Goal: Information Seeking & Learning: Learn about a topic

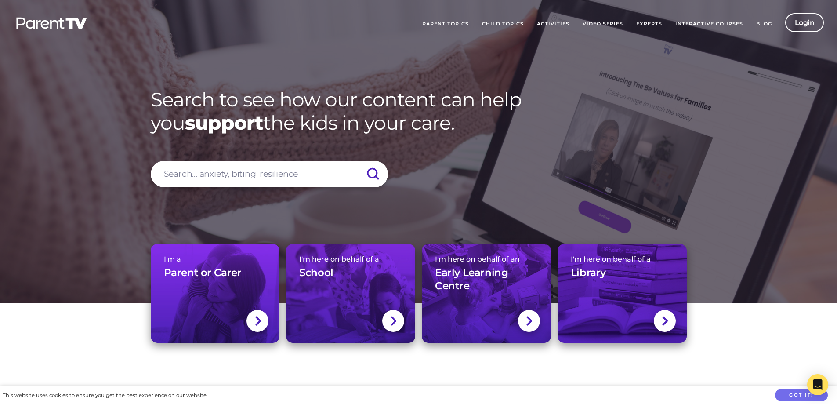
scroll to position [2021, 0]
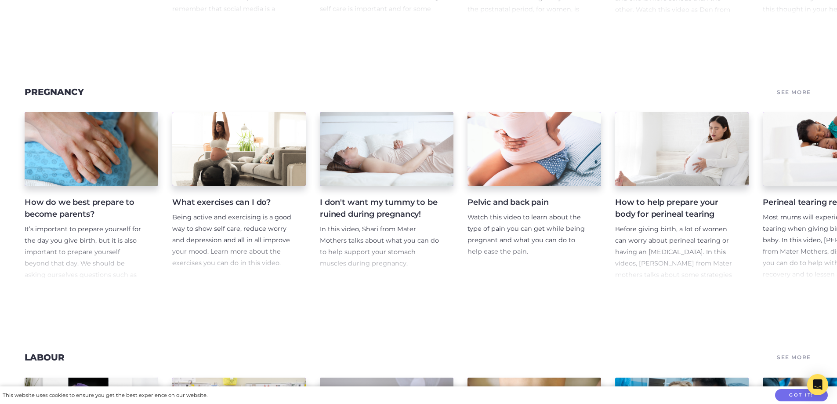
click at [32, 74] on section "Pregnancy See More How do we best prepare to become parents? It’s important to …" at bounding box center [418, 188] width 837 height 265
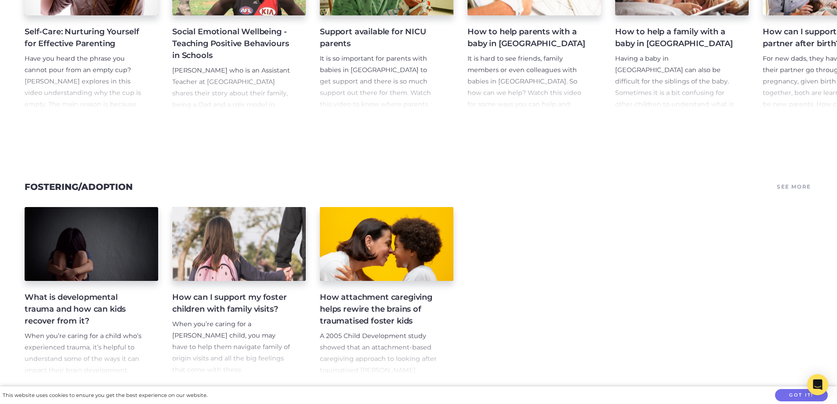
scroll to position [3558, 0]
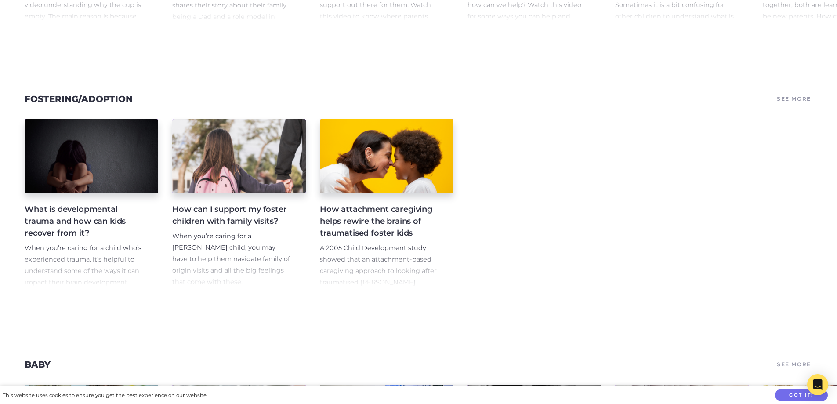
click at [18, 302] on div "What is developmental trauma and how can kids recover from it? When you’re cari…" at bounding box center [418, 205] width 837 height 193
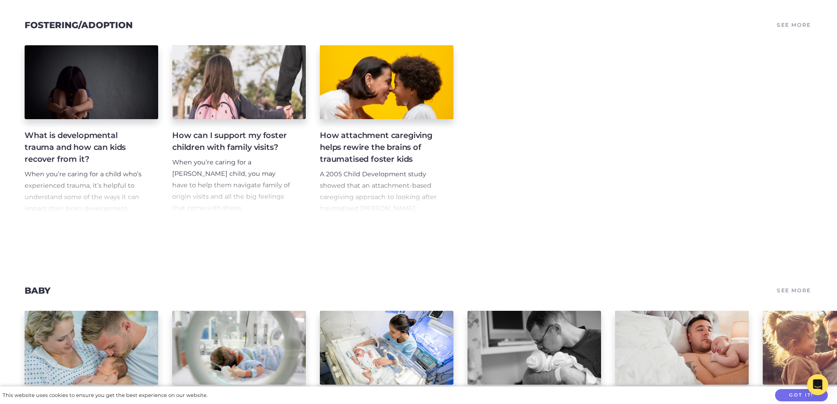
scroll to position [3646, 0]
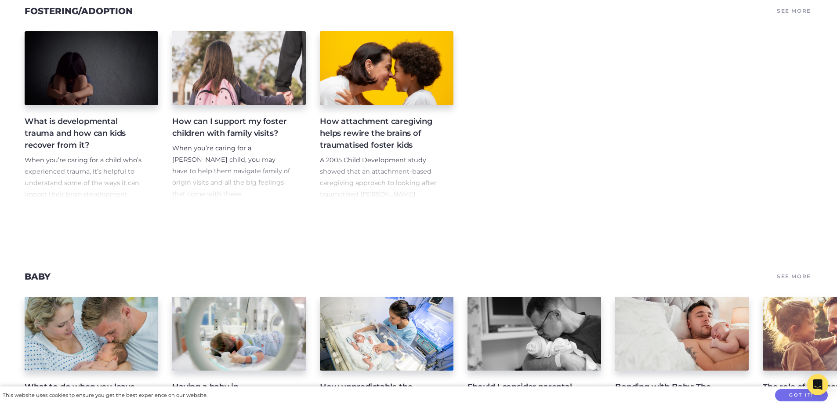
click at [803, 149] on div "What is developmental trauma and how can kids recover from it? When you’re cari…" at bounding box center [418, 117] width 837 height 193
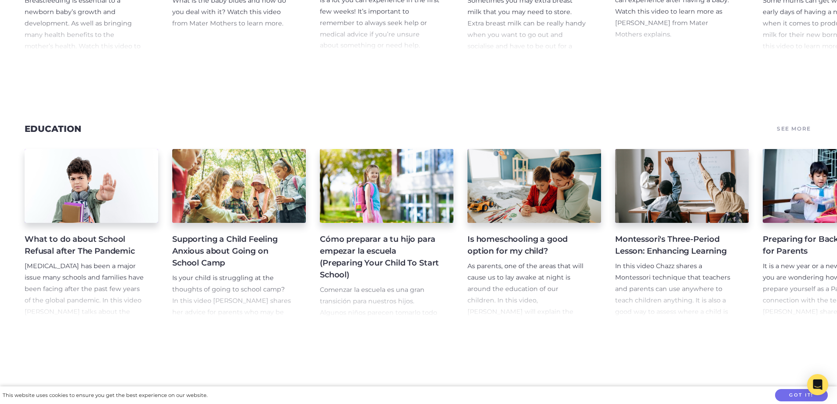
scroll to position [4876, 0]
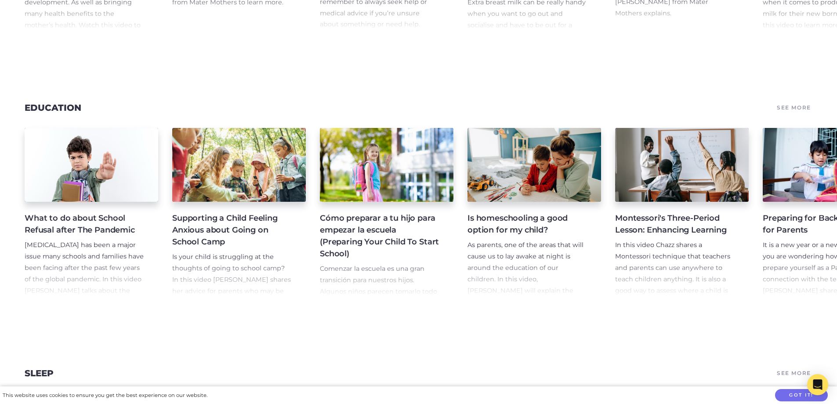
click at [256, 248] on h4 "Supporting a Child Feeling Anxious about Going on School Camp" at bounding box center [231, 230] width 119 height 36
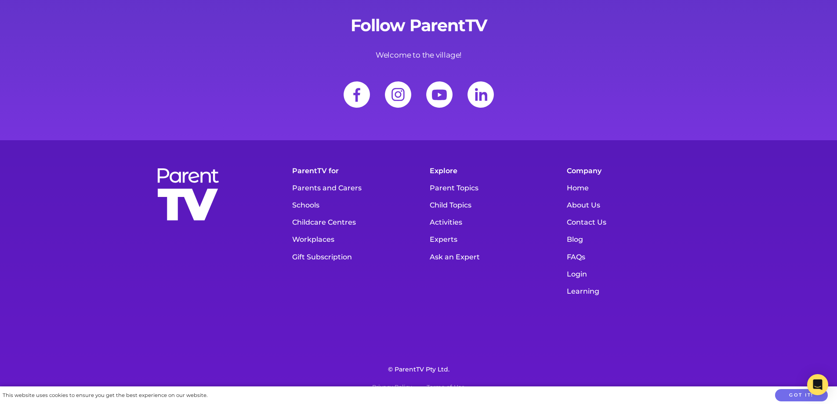
scroll to position [12336, 0]
click at [763, 144] on div "ParentTV for Parents and Carers Schools Childcare Centres Workplaces Gift Subsc…" at bounding box center [418, 272] width 837 height 264
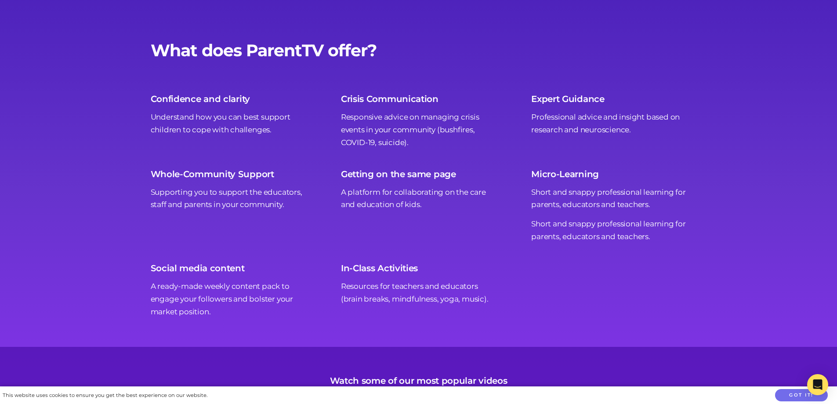
scroll to position [9744, 0]
